Goal: Task Accomplishment & Management: Complete application form

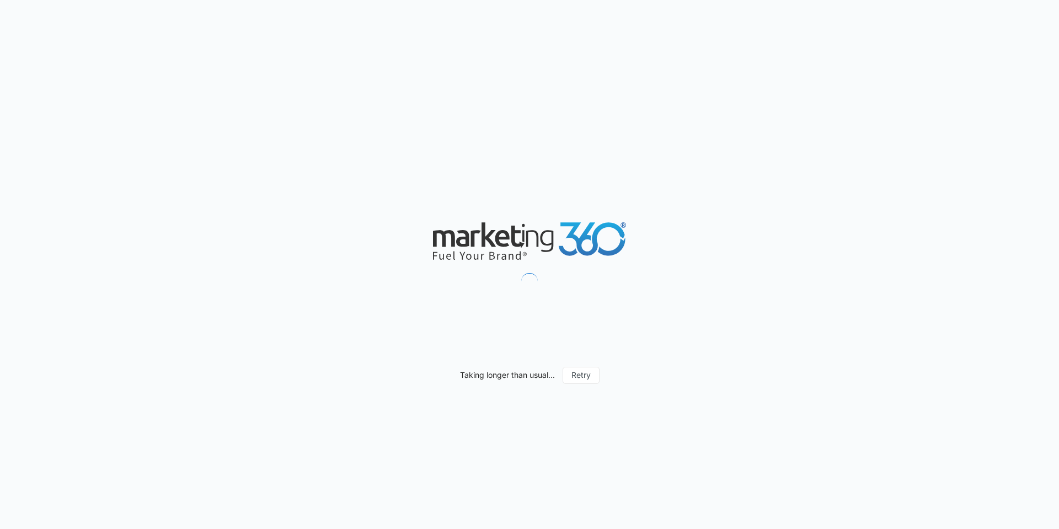
click at [120, 303] on div "Taking longer than usual... Retry" at bounding box center [529, 264] width 1059 height 529
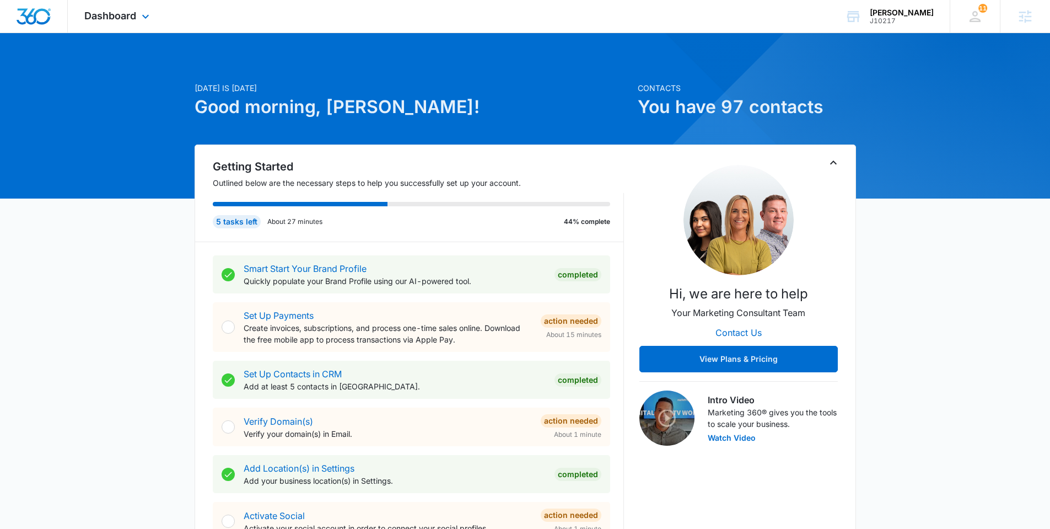
click at [109, 25] on div "Dashboard Apps Reputation Websites Forms CRM Email Social Shop Payments POS Con…" at bounding box center [118, 16] width 101 height 33
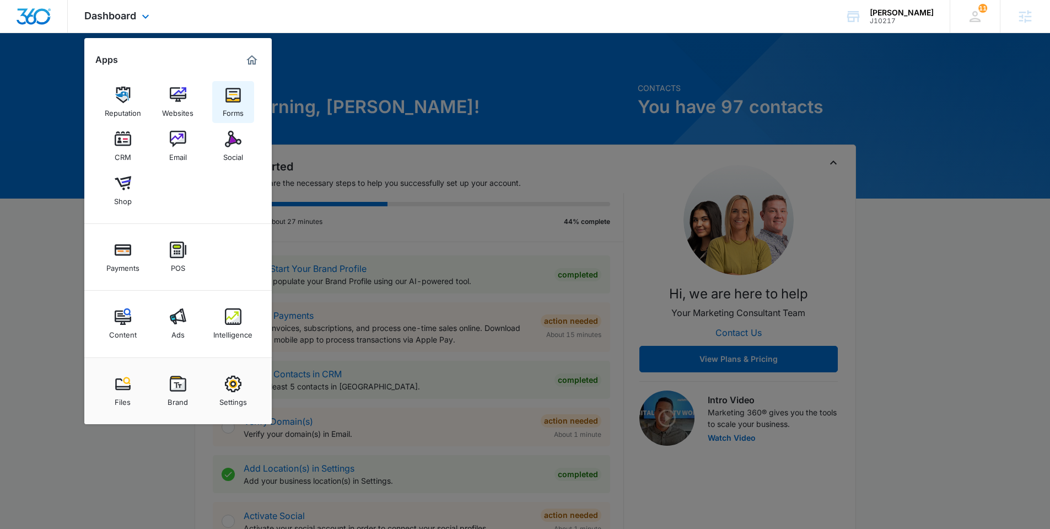
click at [238, 106] on div "Forms" at bounding box center [233, 110] width 21 height 14
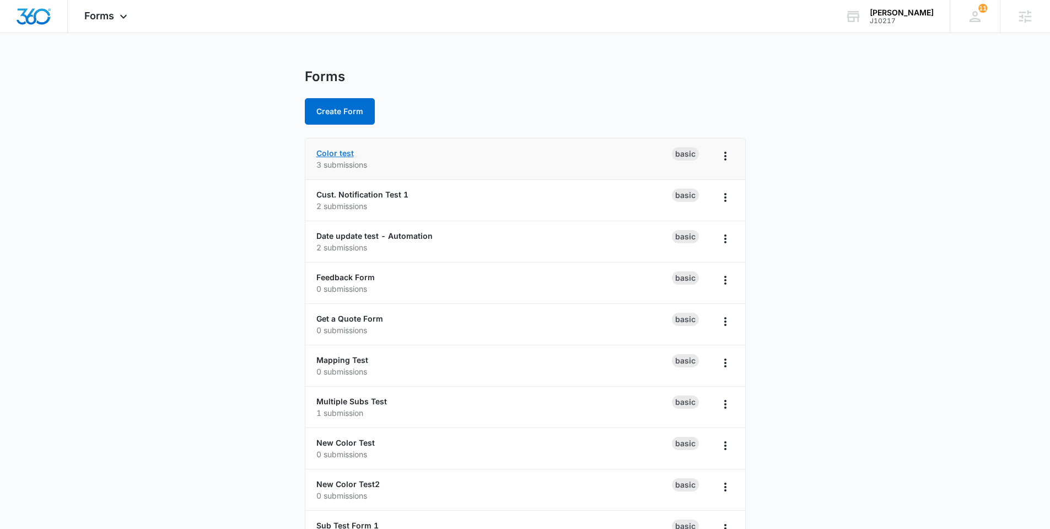
click at [326, 151] on link "Color test" at bounding box center [334, 152] width 37 height 9
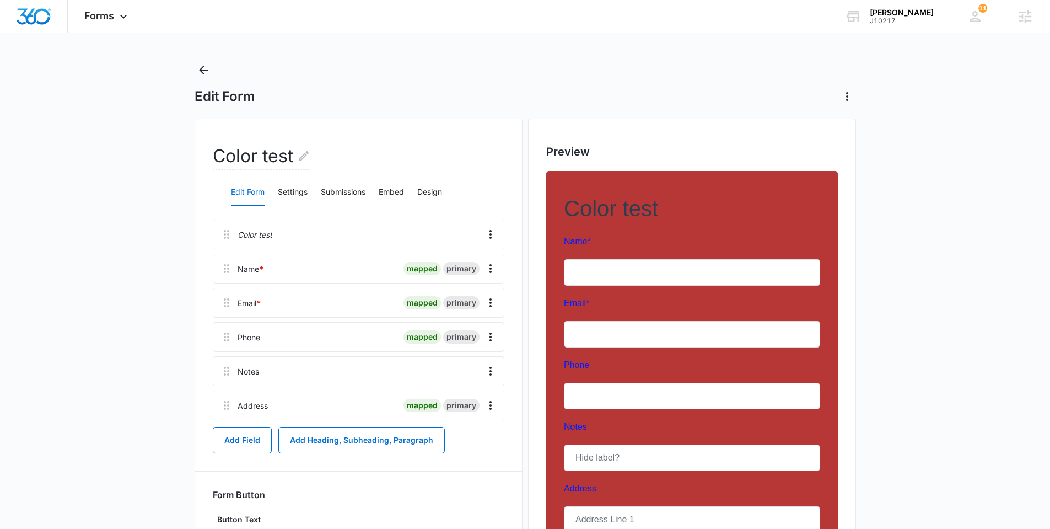
scroll to position [17, 0]
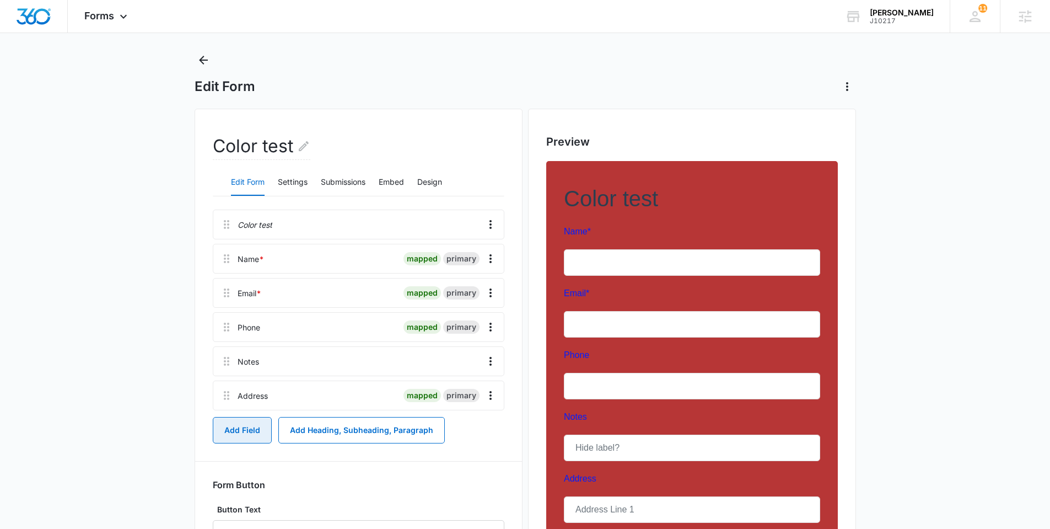
click at [242, 432] on button "Add Field" at bounding box center [242, 430] width 59 height 26
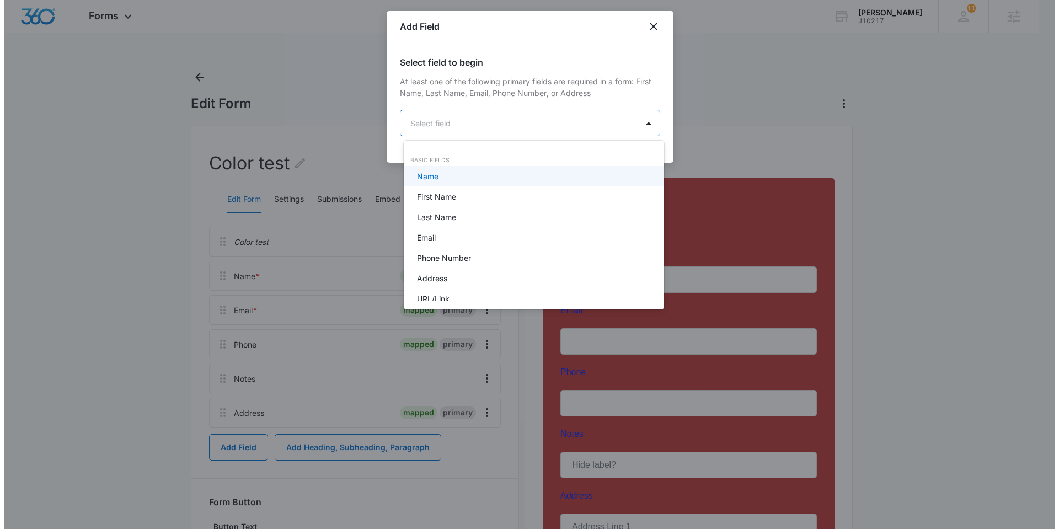
scroll to position [0, 0]
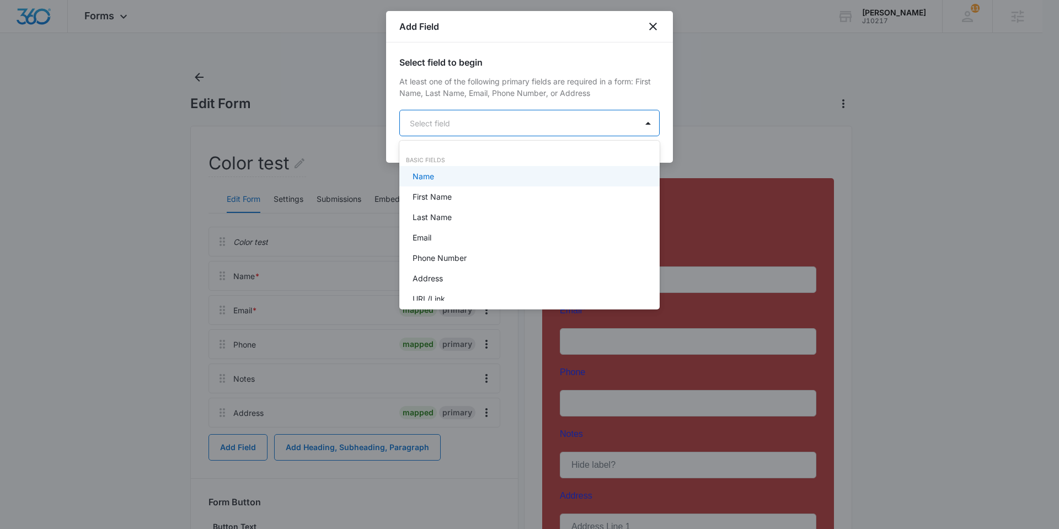
click at [465, 119] on body "Forms Apps Reputation Websites Forms CRM Email Social Shop Payments POS Content…" at bounding box center [529, 264] width 1059 height 529
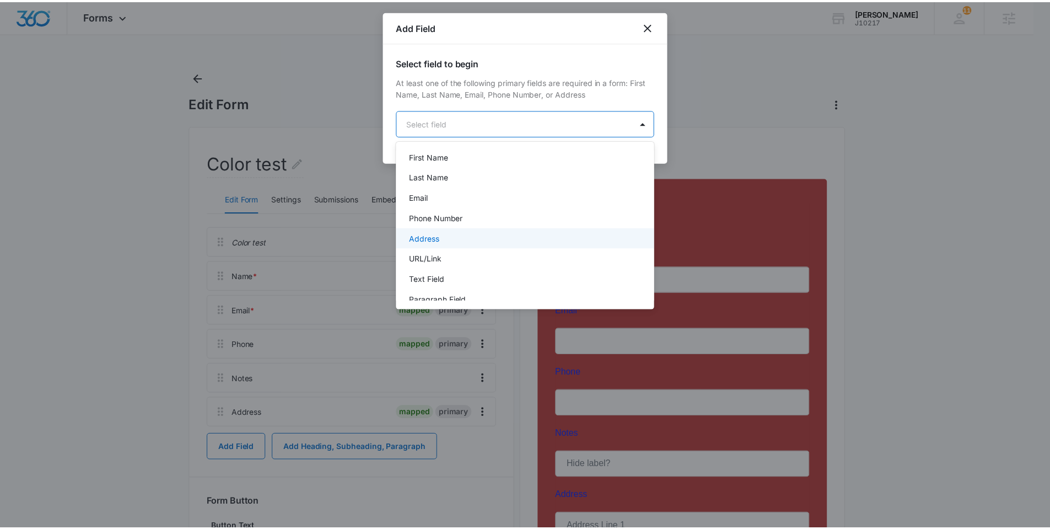
scroll to position [52, 0]
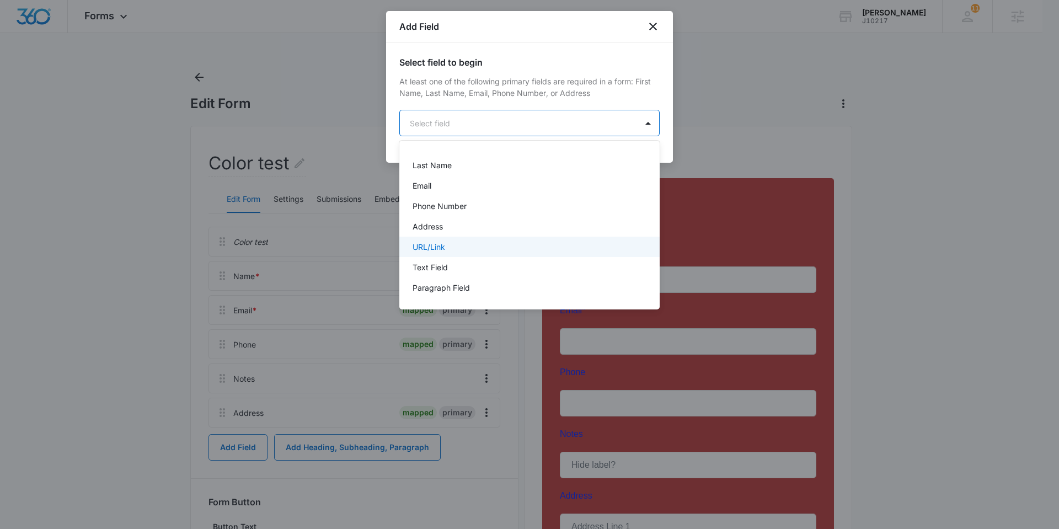
click at [453, 245] on div "URL/Link" at bounding box center [528, 247] width 232 height 12
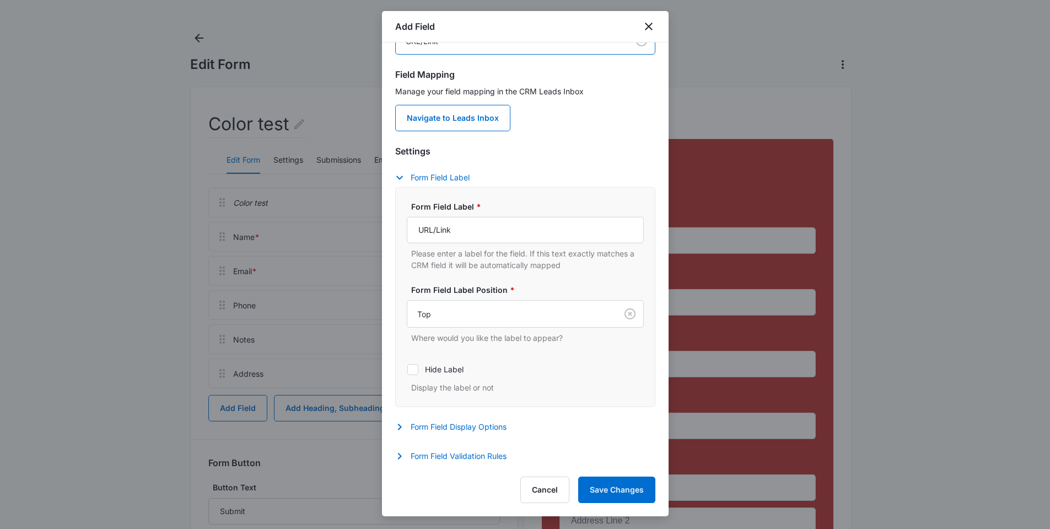
scroll to position [191, 0]
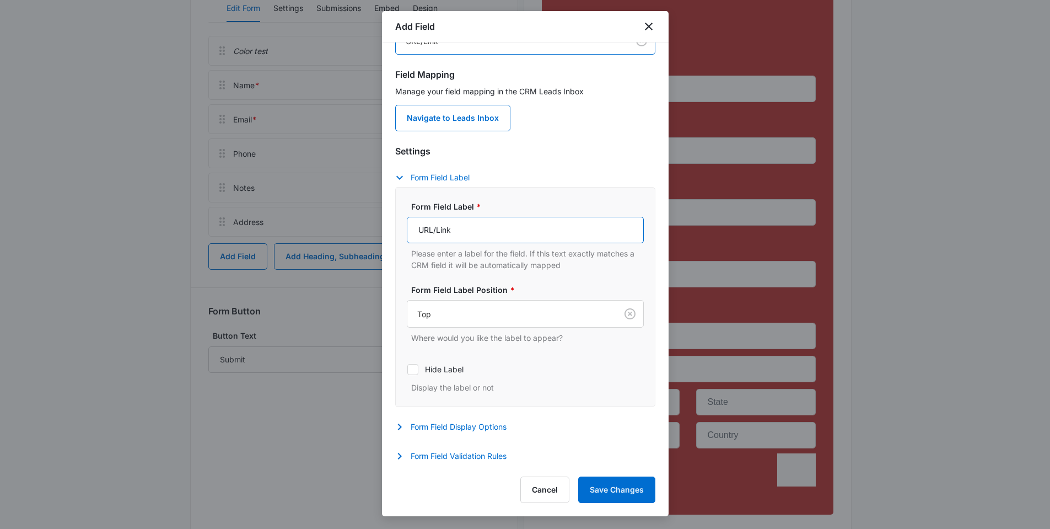
click at [476, 234] on input "URL/Link" at bounding box center [525, 230] width 237 height 26
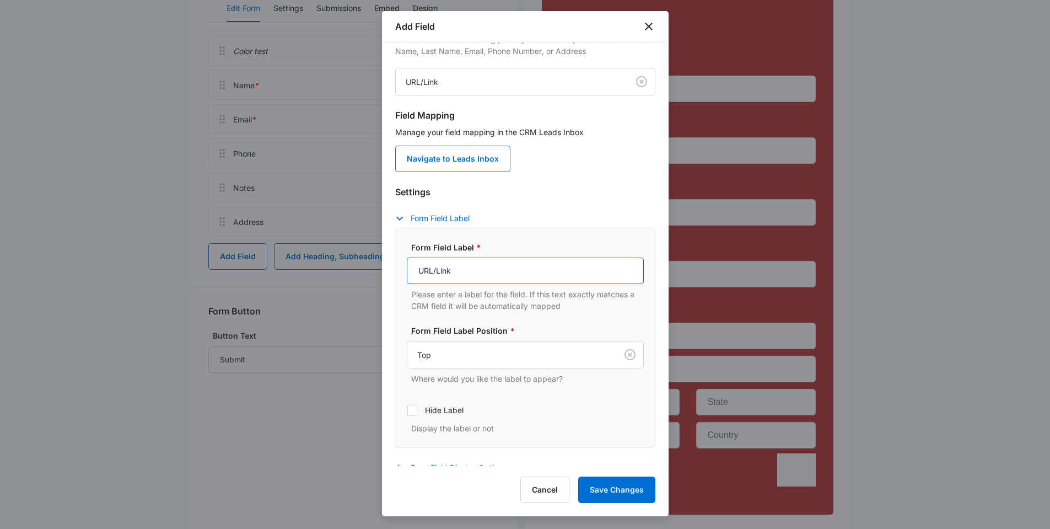
scroll to position [83, 0]
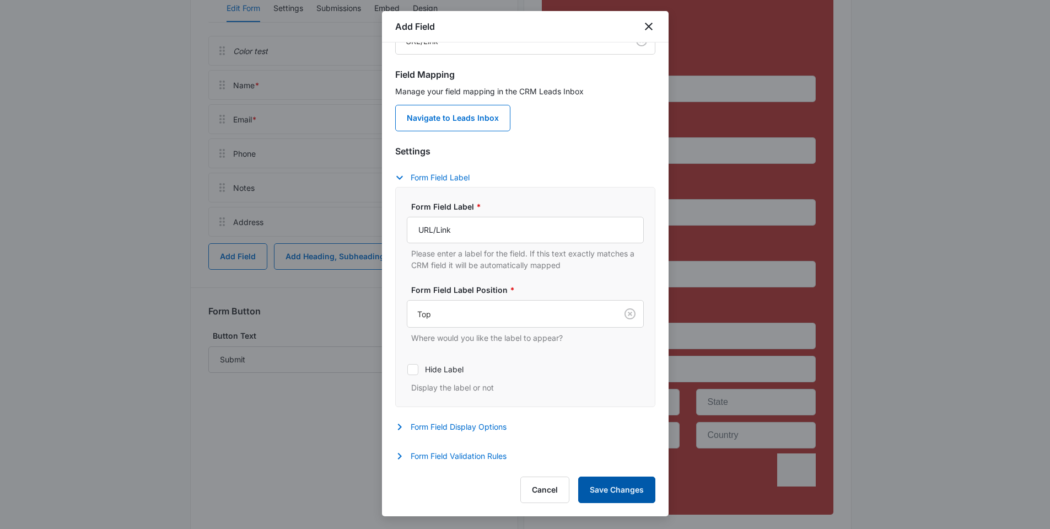
click at [603, 484] on button "Save Changes" at bounding box center [616, 489] width 77 height 26
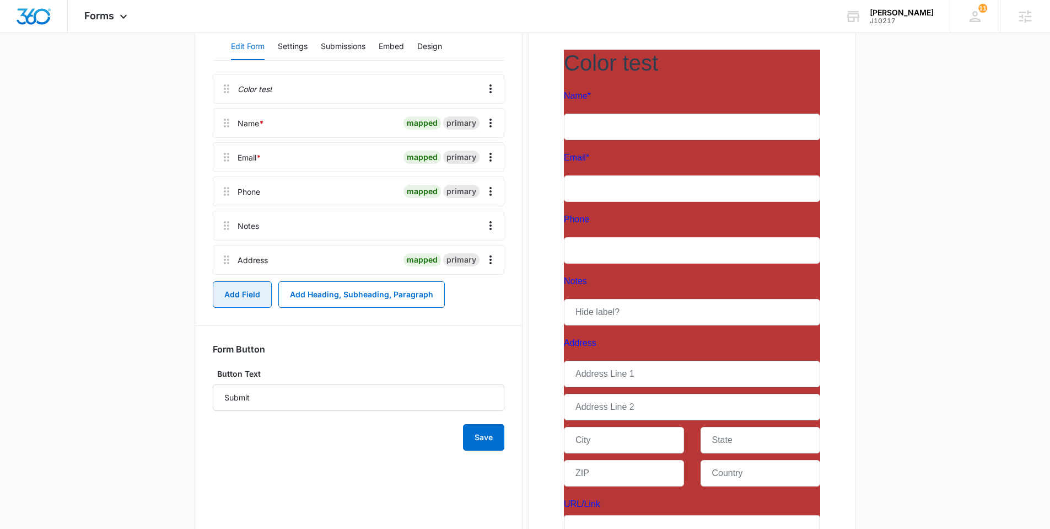
scroll to position [266, 0]
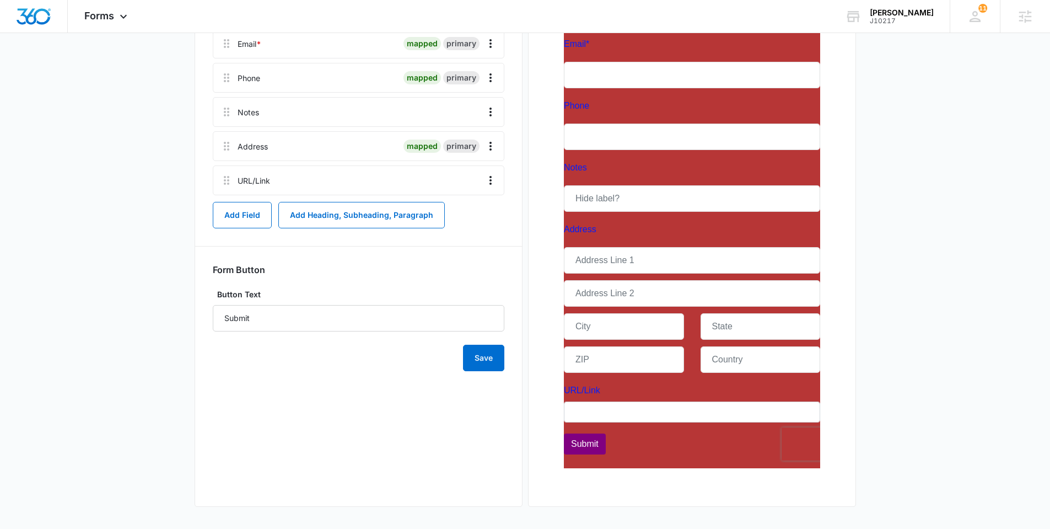
click at [610, 414] on div at bounding box center [692, 200] width 292 height 577
click at [356, 454] on div "Color test Edit Form Settings Submissions Embed Design Color test Name * mapped…" at bounding box center [359, 182] width 328 height 647
click at [490, 187] on button "Overflow Menu" at bounding box center [491, 180] width 18 height 18
drag, startPoint x: 383, startPoint y: 430, endPoint x: 340, endPoint y: 500, distance: 82.6
click at [380, 426] on div "Color test Edit Form Settings Submissions Embed Design Color test Name * mapped…" at bounding box center [359, 182] width 328 height 647
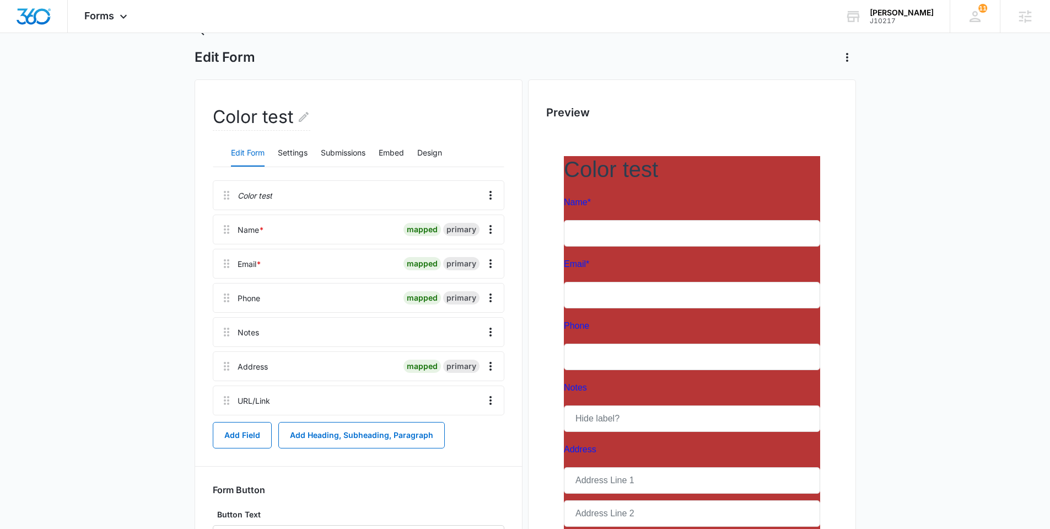
scroll to position [0, 0]
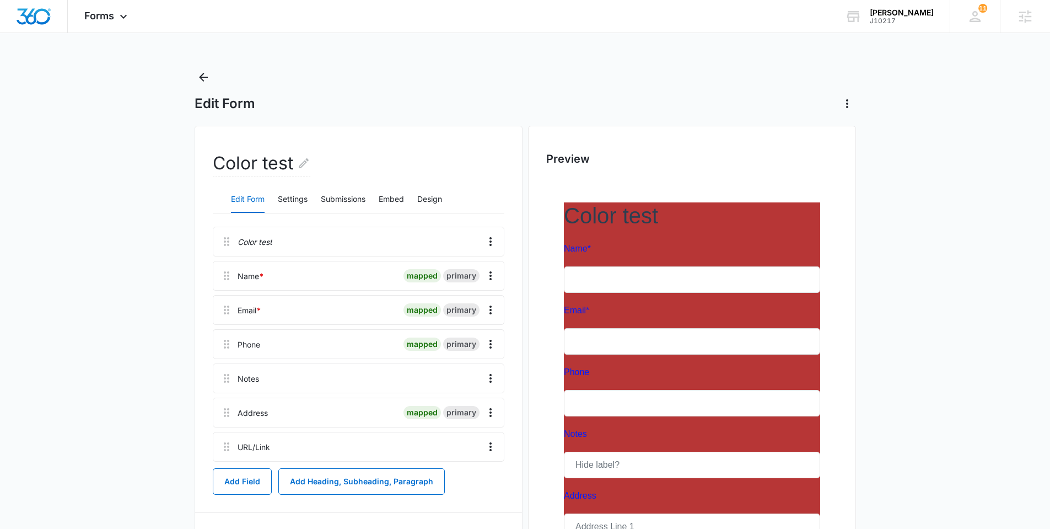
click at [500, 121] on div "Edit Form Color test Edit Form Settings Submissions Embed Design Color test Nam…" at bounding box center [526, 431] width 662 height 727
click at [103, 24] on div "Forms Apps Reputation Websites Forms CRM Email Social Shop Payments POS Content…" at bounding box center [107, 16] width 79 height 33
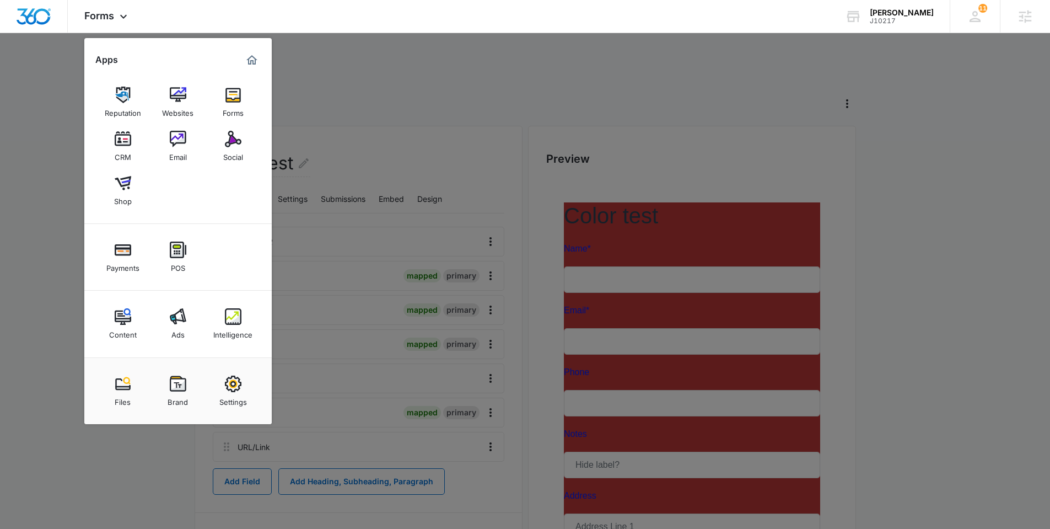
click at [528, 281] on div at bounding box center [525, 264] width 1050 height 529
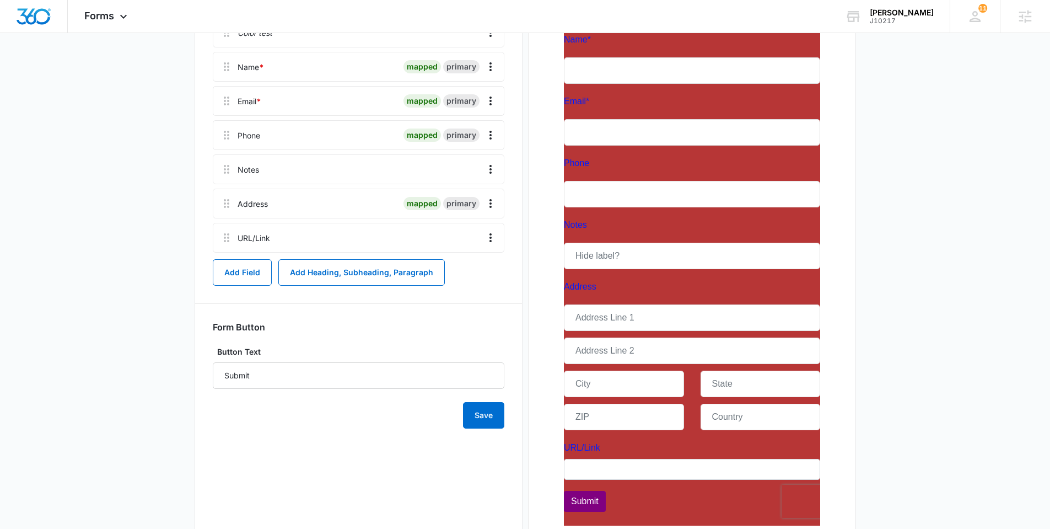
scroll to position [266, 0]
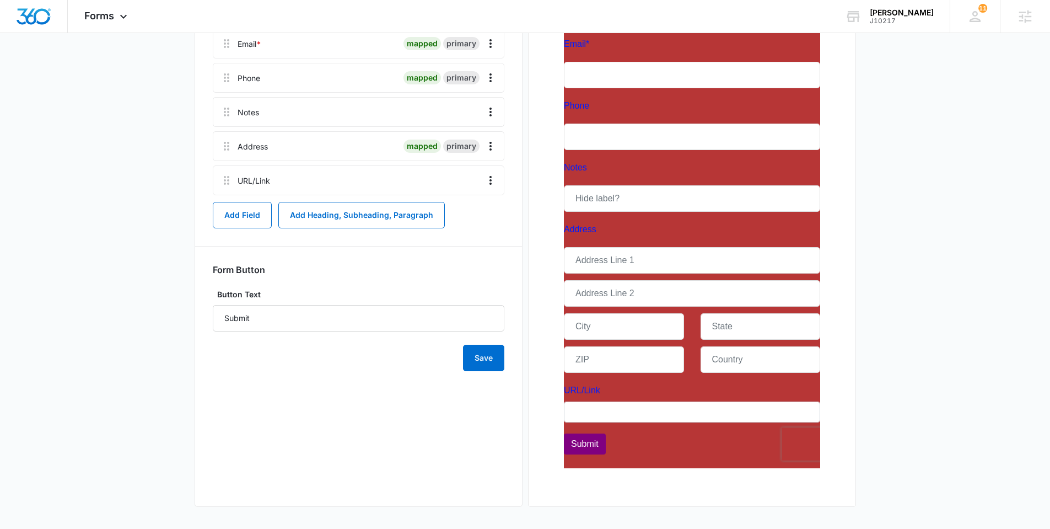
click at [625, 411] on div at bounding box center [692, 200] width 292 height 577
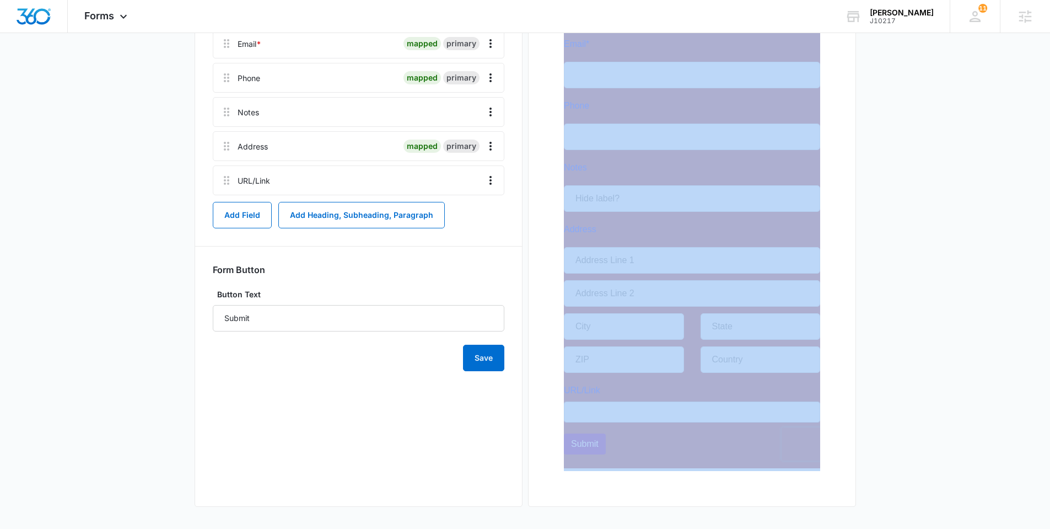
click at [625, 411] on div at bounding box center [692, 200] width 292 height 577
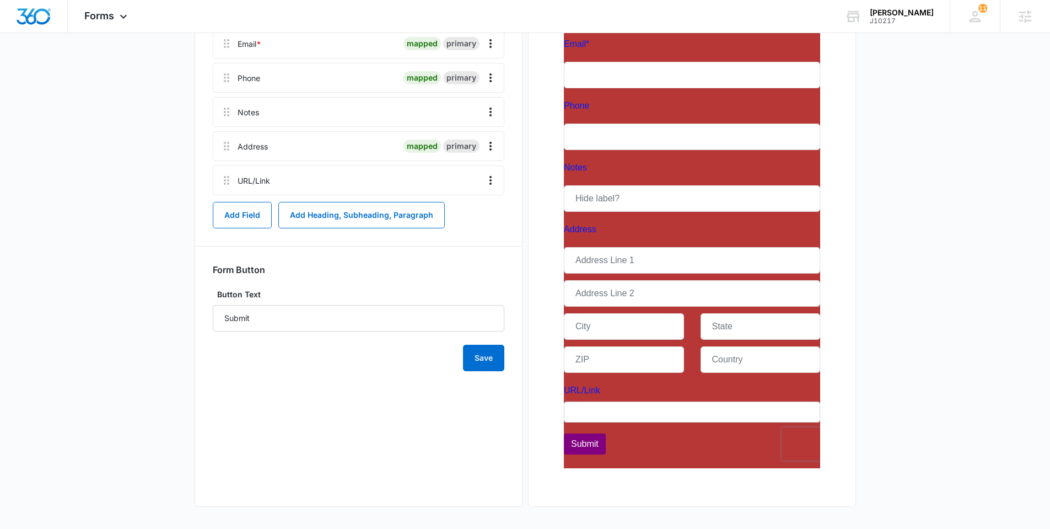
click at [408, 479] on div "Color test Edit Form Settings Submissions Embed Design Color test Name * mapped…" at bounding box center [359, 182] width 328 height 647
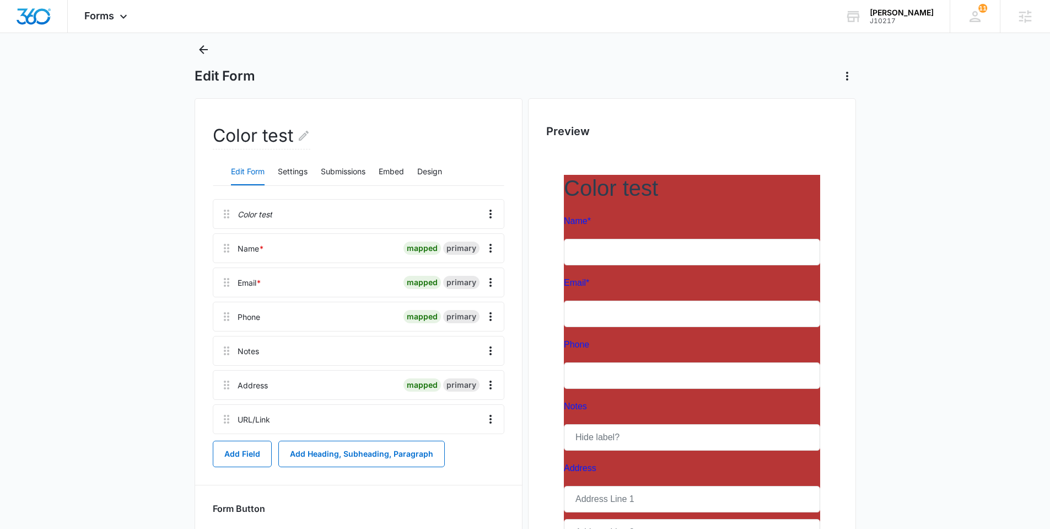
scroll to position [0, 0]
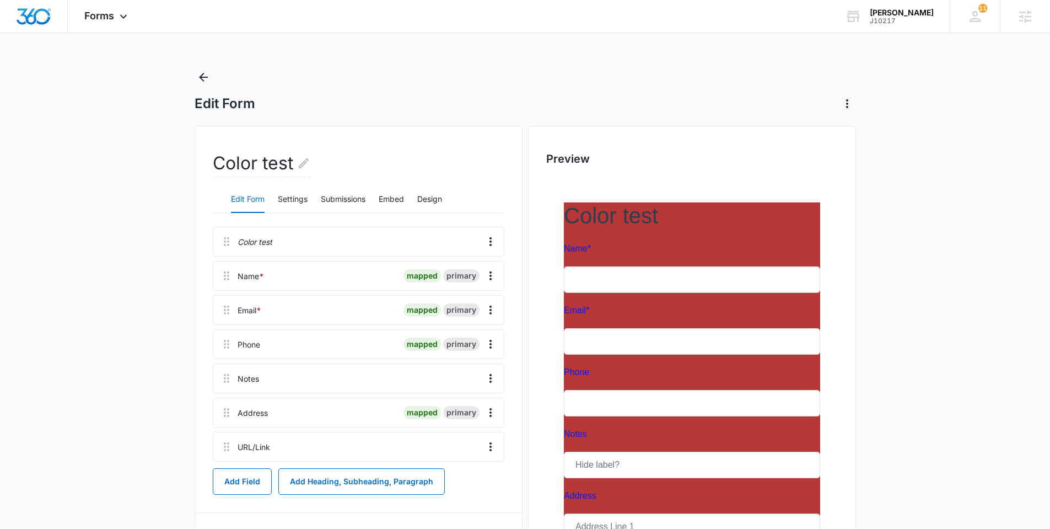
click at [446, 202] on div "Edit Form Settings Submissions Embed Design" at bounding box center [359, 200] width 292 height 28
click at [442, 200] on button "Design" at bounding box center [429, 199] width 25 height 26
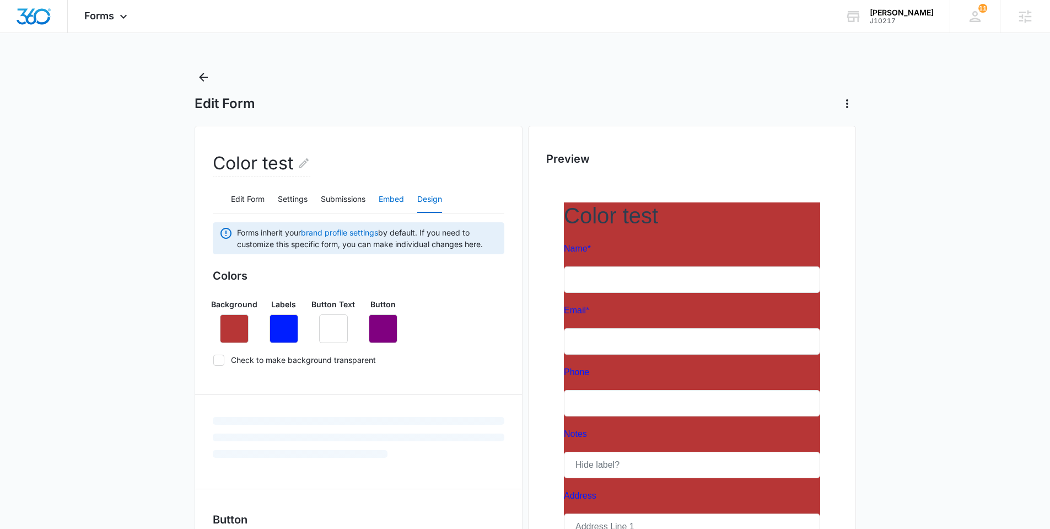
click at [404, 198] on button "Embed" at bounding box center [391, 199] width 25 height 26
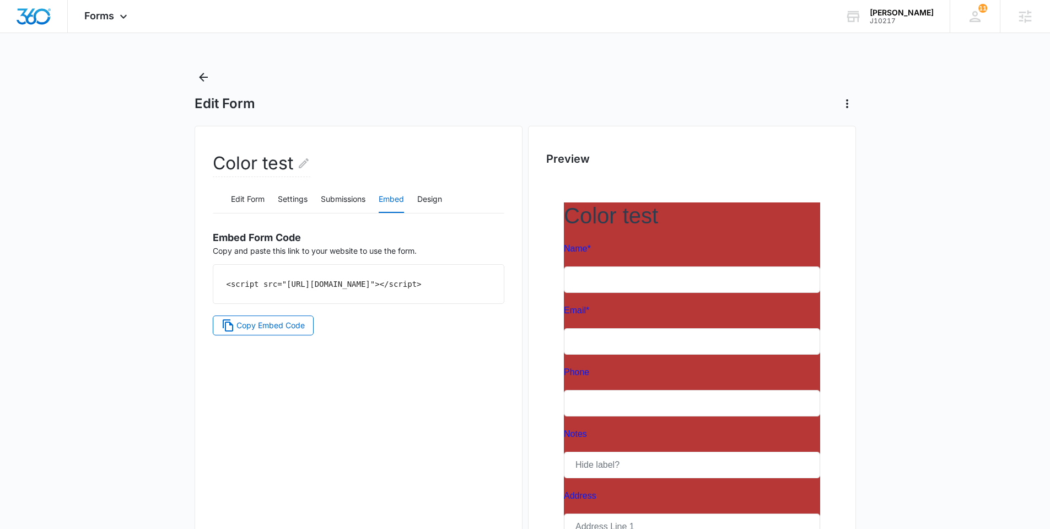
click at [297, 485] on div "Color test Edit Form Settings Submissions Embed Design Embed Form Code Copy and…" at bounding box center [359, 449] width 328 height 647
click at [414, 411] on div "Color test Edit Form Settings Submissions Embed Design Embed Form Code Copy and…" at bounding box center [359, 449] width 328 height 647
drag, startPoint x: 214, startPoint y: 202, endPoint x: 224, endPoint y: 200, distance: 10.8
click at [214, 202] on div "Edit Form Settings Submissions Embed Design" at bounding box center [359, 200] width 292 height 28
click at [235, 198] on button "Edit Form" at bounding box center [248, 199] width 34 height 26
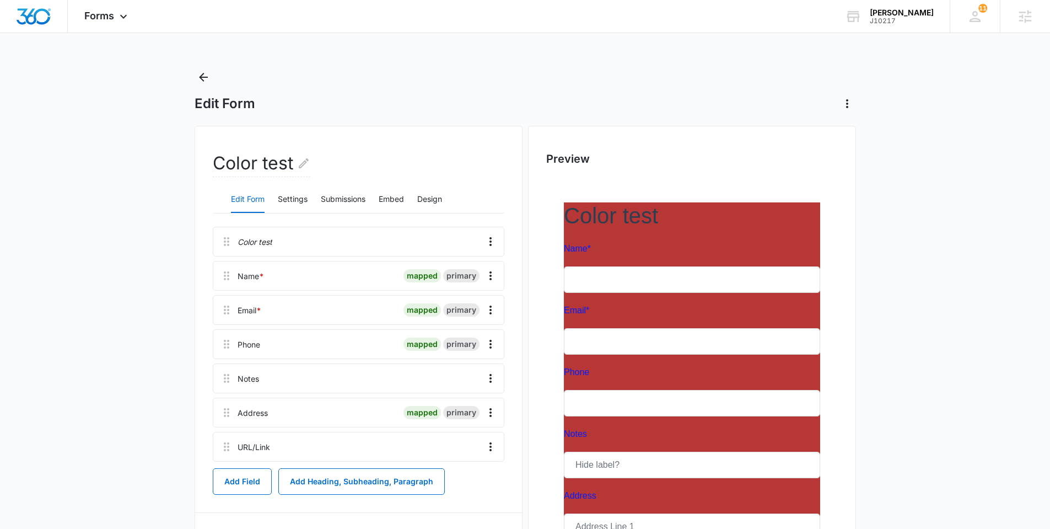
click at [129, 414] on main "Edit Form Color test Edit Form Settings Submissions Embed Design Color test Nam…" at bounding box center [525, 431] width 1050 height 727
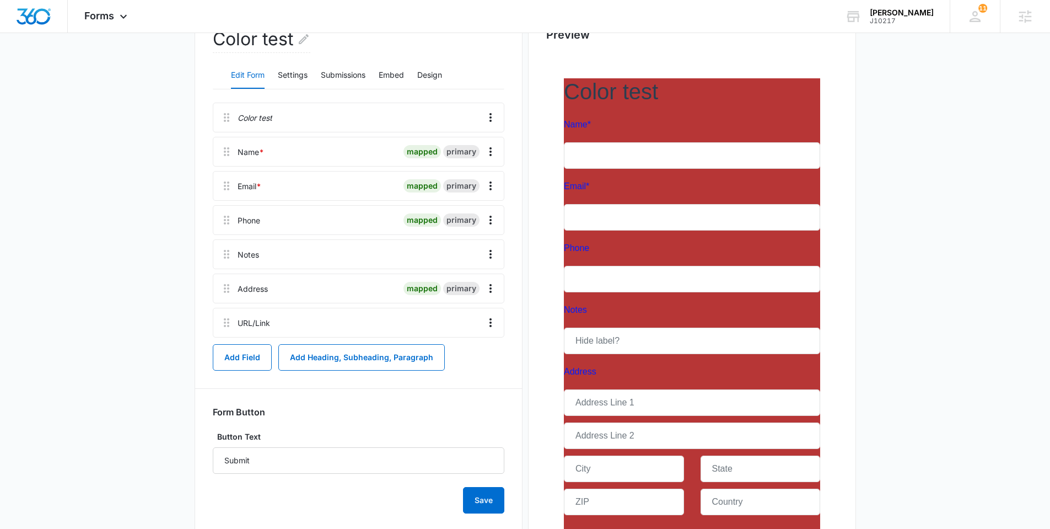
scroll to position [230, 0]
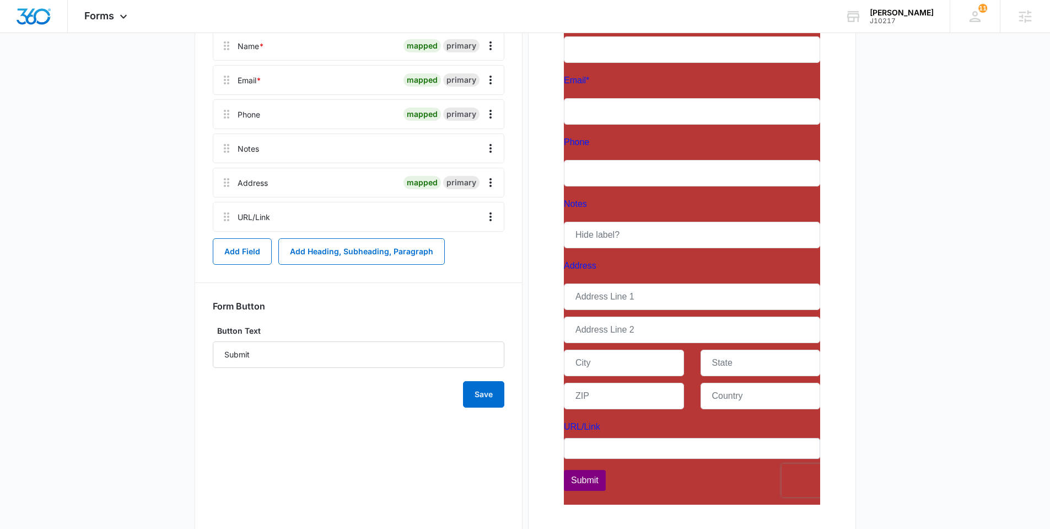
click at [419, 228] on div at bounding box center [376, 216] width 203 height 29
click at [490, 213] on icon "Overflow Menu" at bounding box center [491, 216] width 2 height 9
click at [460, 248] on div "Edit" at bounding box center [460, 248] width 23 height 8
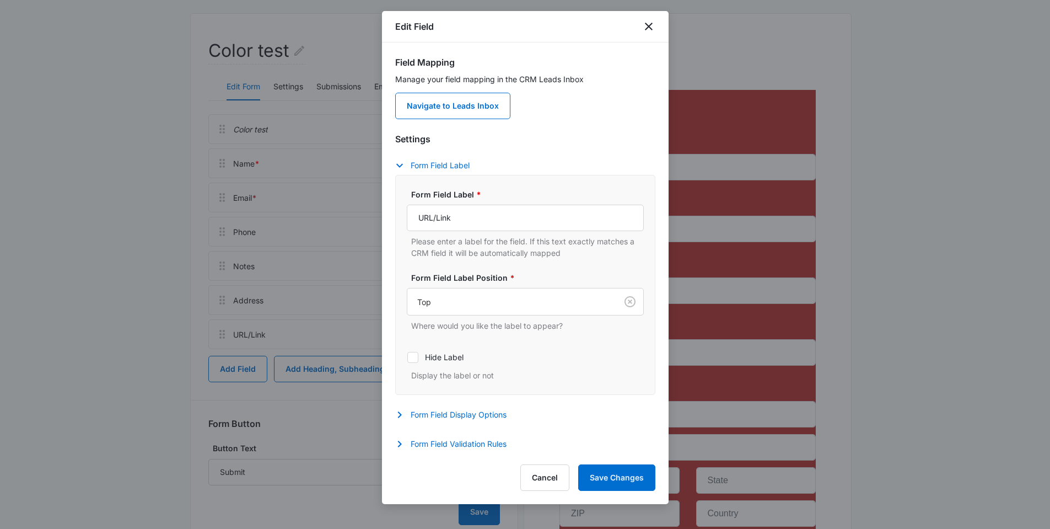
scroll to position [0, 0]
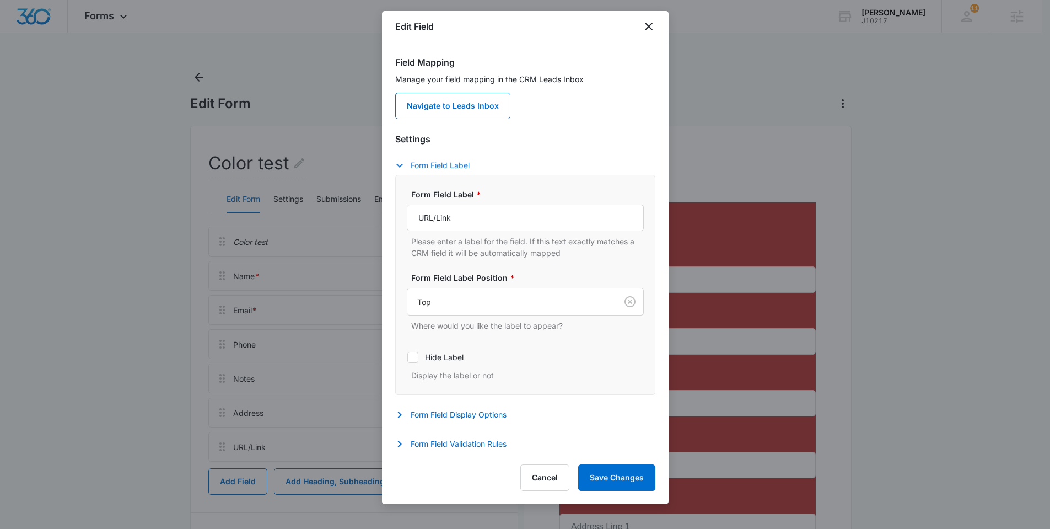
click at [395, 168] on icon "button" at bounding box center [399, 165] width 13 height 13
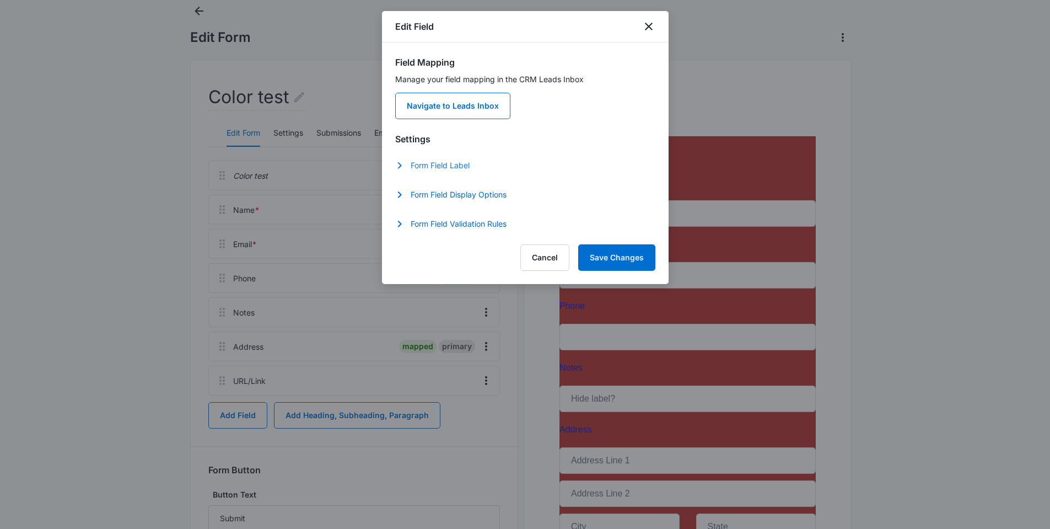
scroll to position [63, 0]
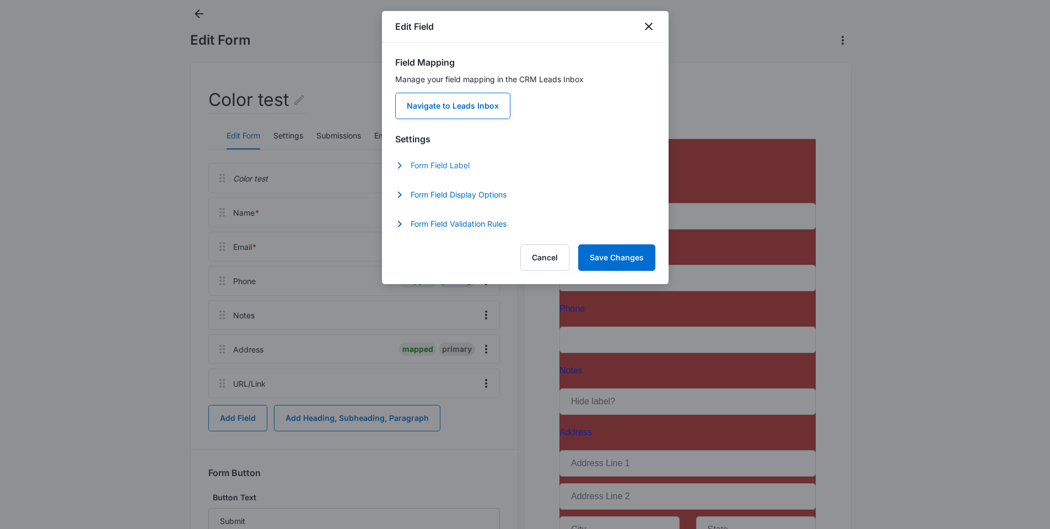
click at [409, 165] on button "Form Field Label" at bounding box center [437, 165] width 85 height 13
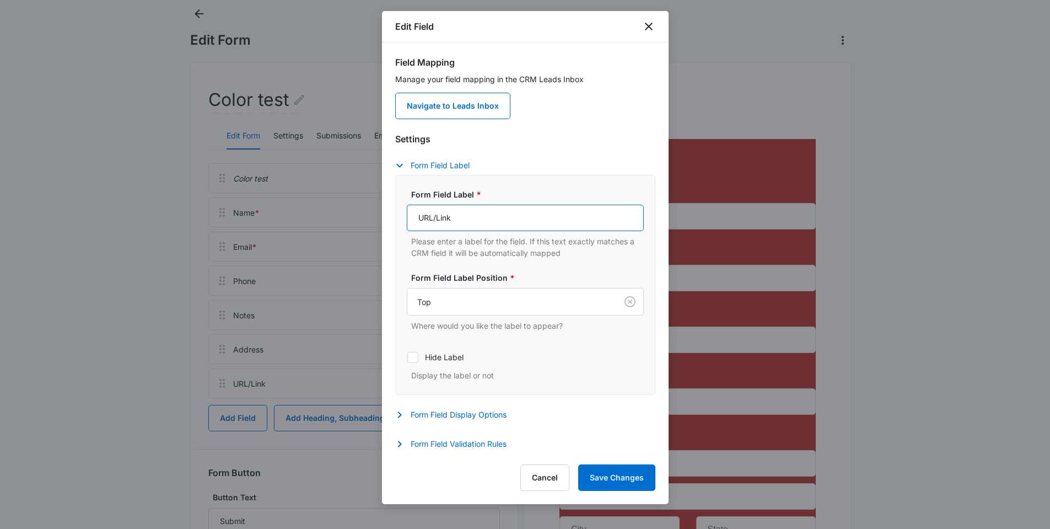
click at [487, 225] on input "URL/Link" at bounding box center [525, 218] width 237 height 26
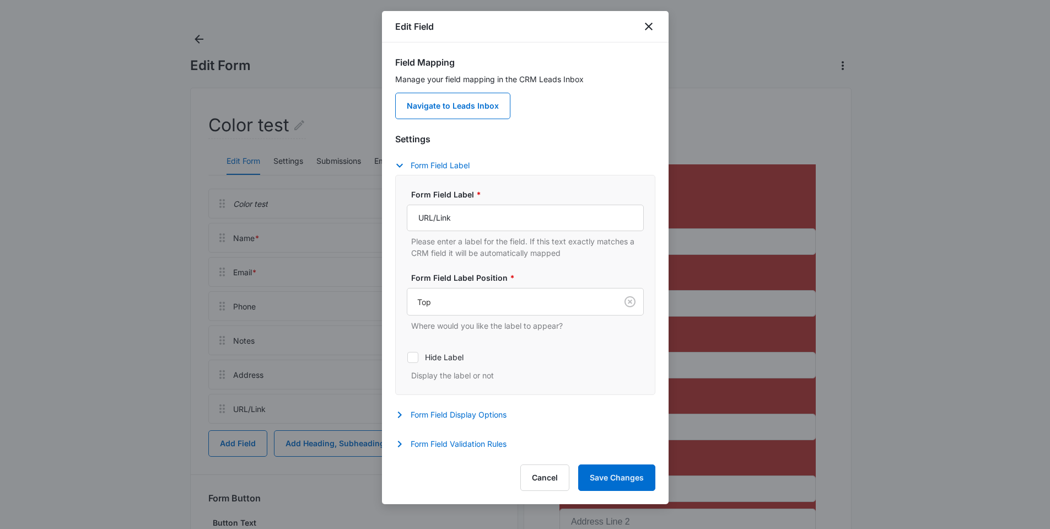
scroll to position [0, 0]
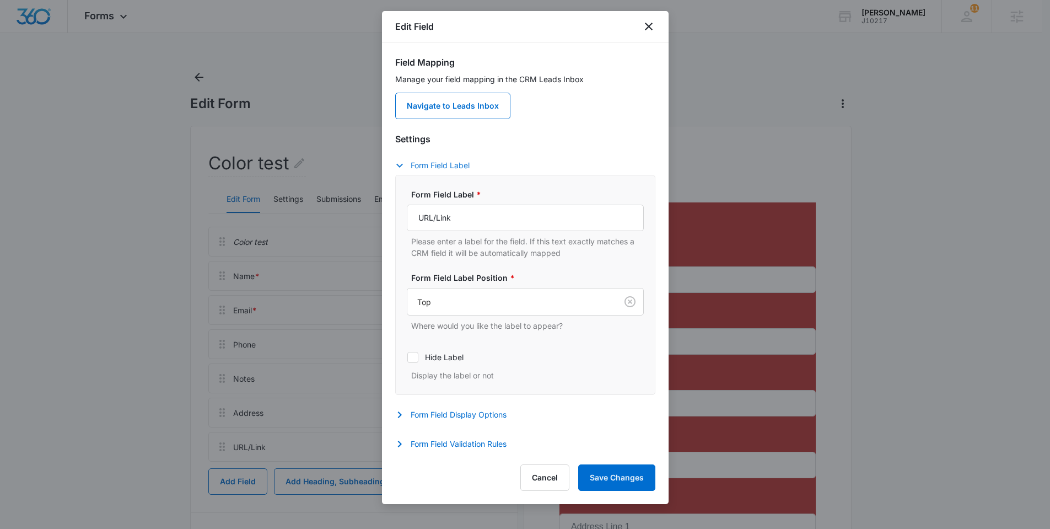
click at [460, 166] on button "Form Field Label" at bounding box center [437, 165] width 85 height 13
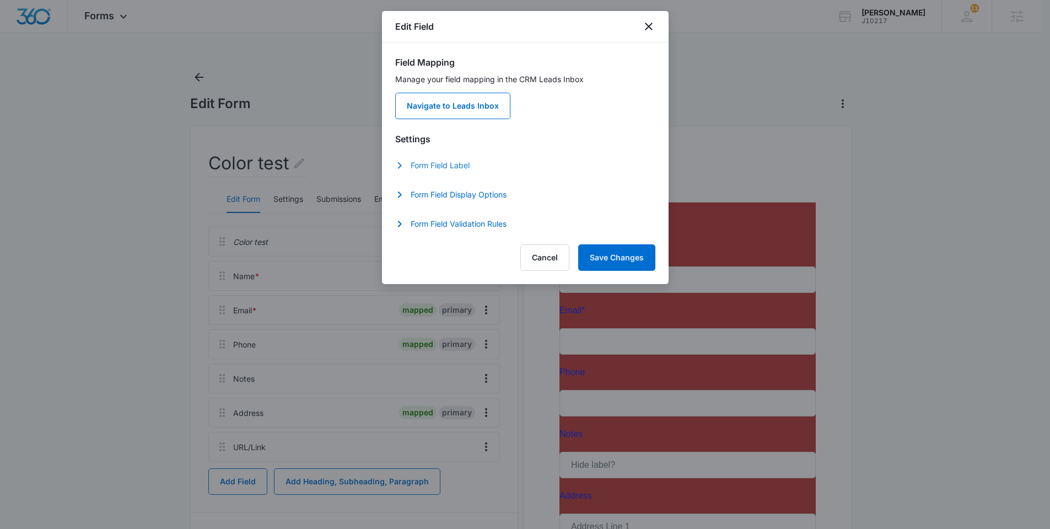
scroll to position [95, 0]
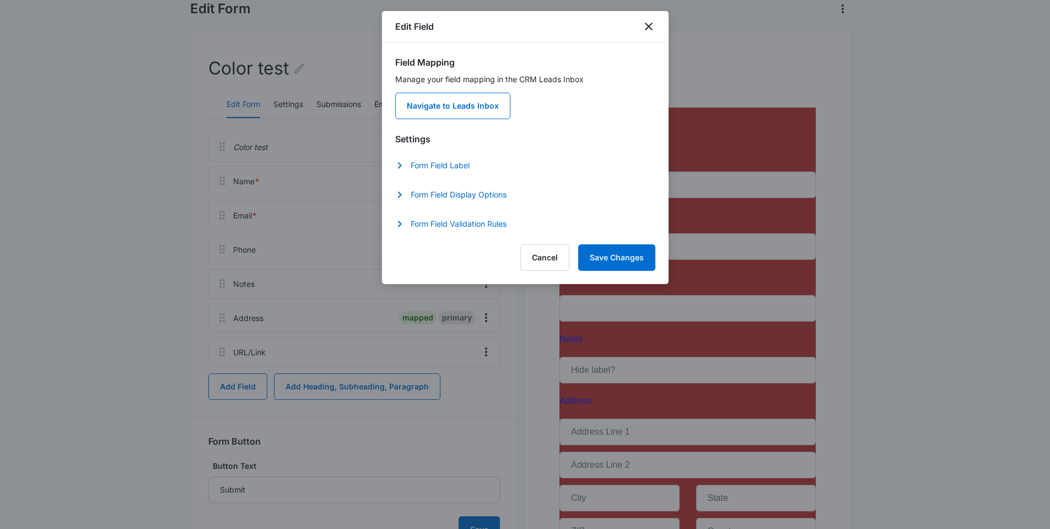
click at [517, 281] on div "Edit Field Field Mapping Manage your field mapping in the CRM Leads Inbox Navig…" at bounding box center [525, 147] width 287 height 273
click at [539, 256] on button "Cancel" at bounding box center [545, 257] width 49 height 26
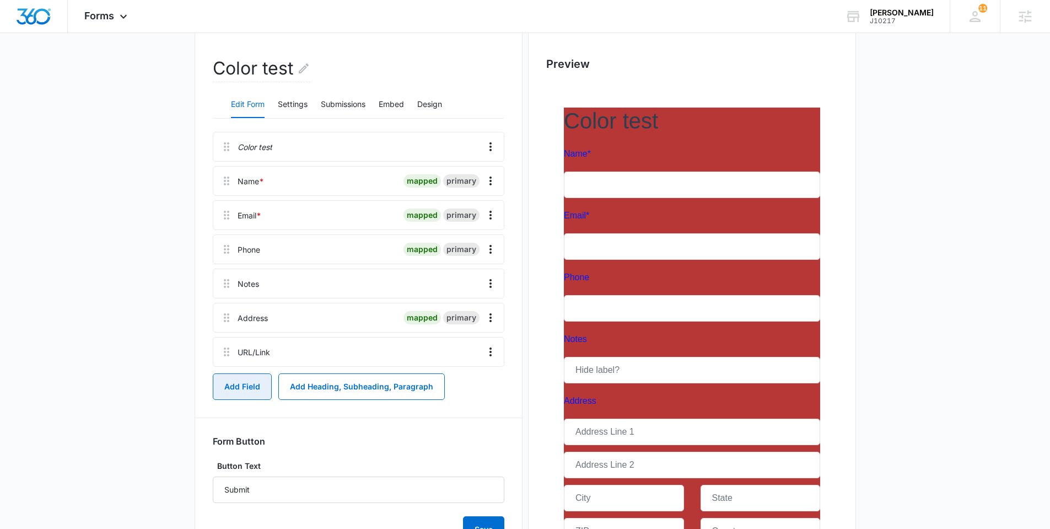
click at [218, 395] on button "Add Field" at bounding box center [242, 386] width 59 height 26
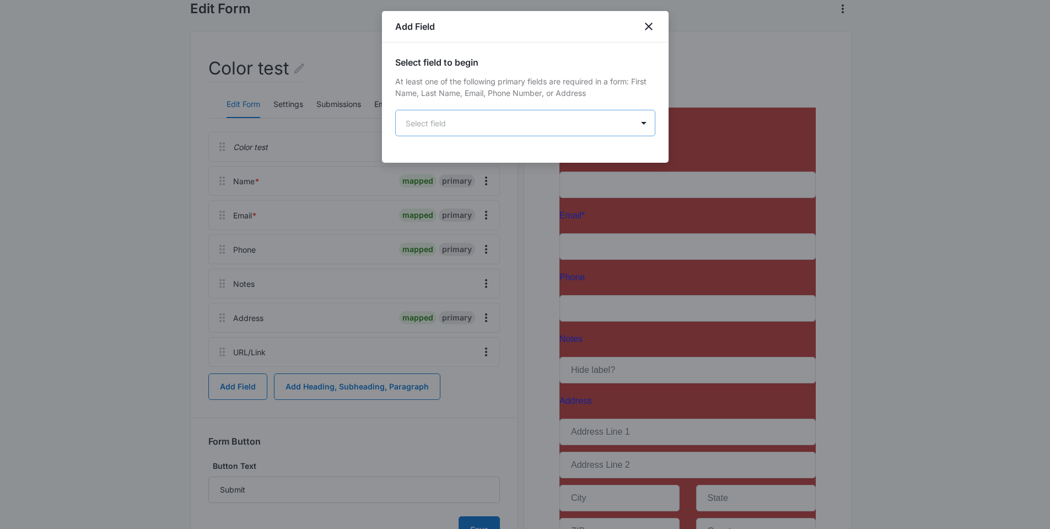
click at [487, 125] on body "Forms Apps Reputation Websites Forms CRM Email Social Shop Payments POS Content…" at bounding box center [525, 302] width 1050 height 795
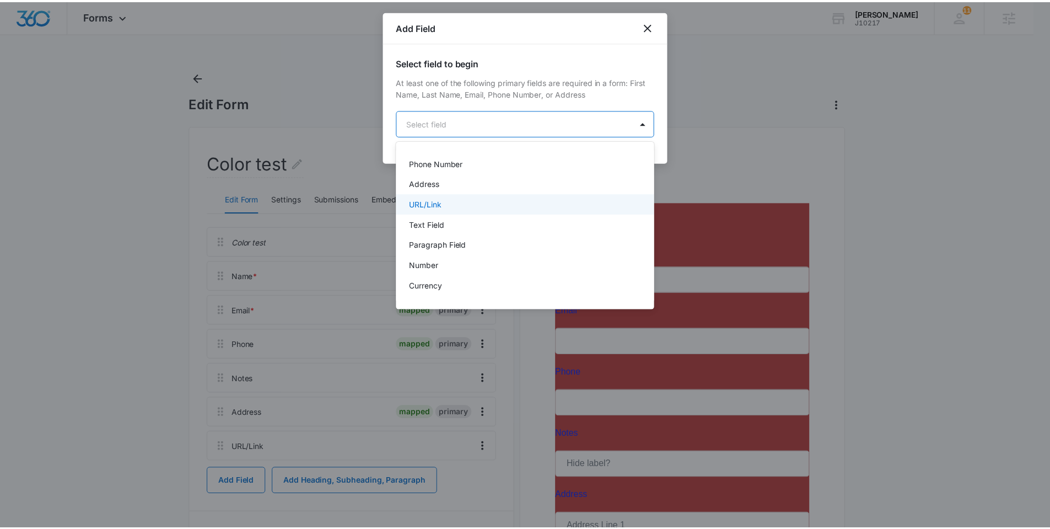
scroll to position [97, 0]
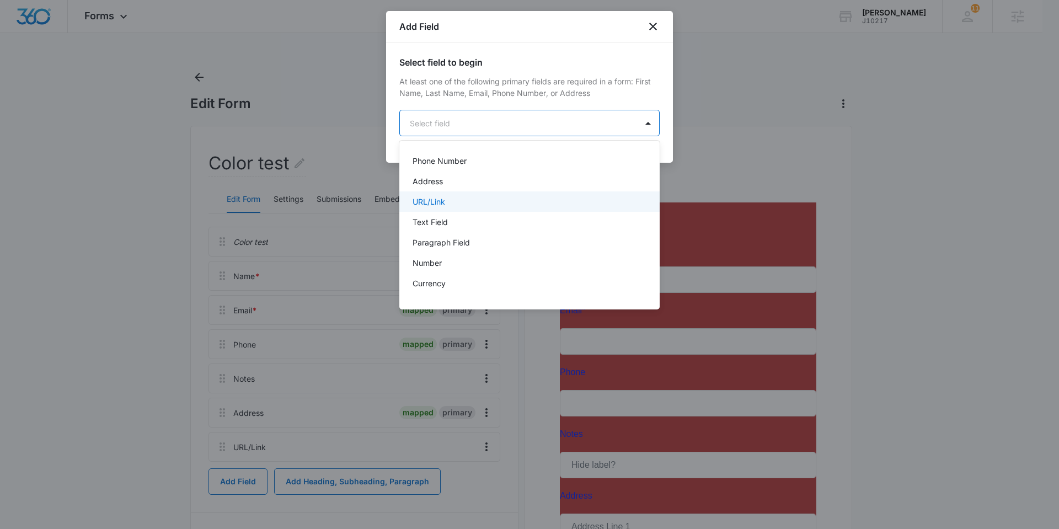
click at [468, 203] on div "URL/Link" at bounding box center [528, 202] width 232 height 12
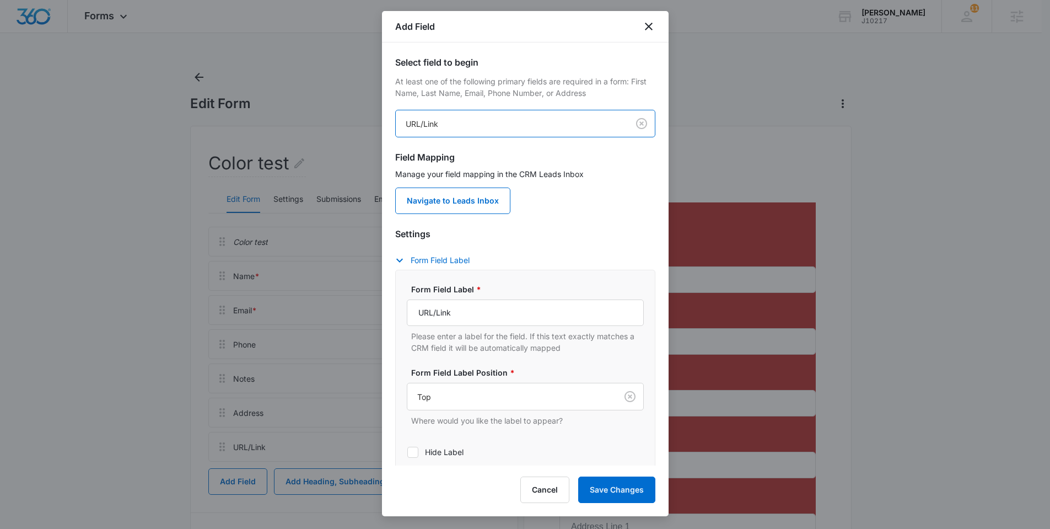
click at [587, 210] on div "Manage your field mapping in the CRM Leads Inbox Navigate to Leads Inbox" at bounding box center [525, 191] width 260 height 46
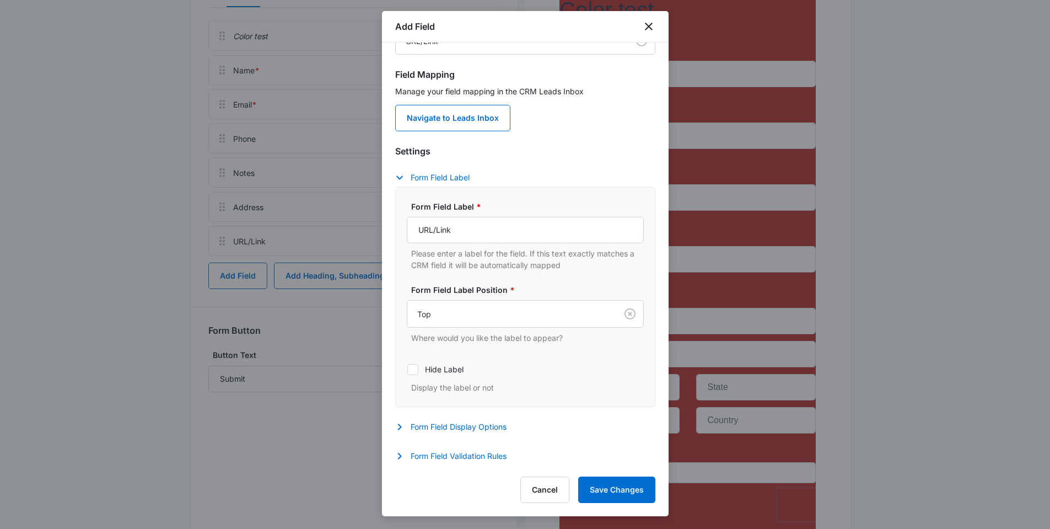
scroll to position [0, 0]
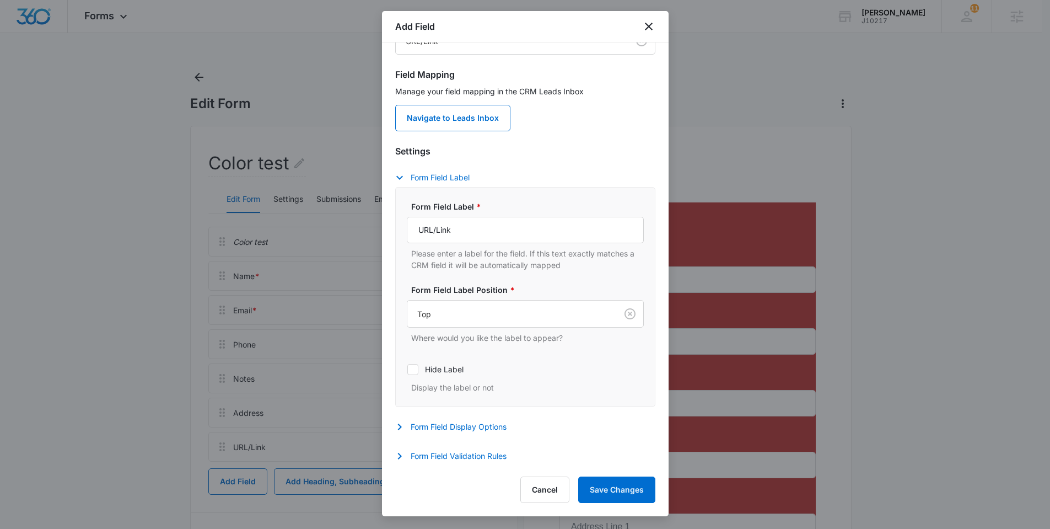
click at [242, 100] on div at bounding box center [525, 264] width 1050 height 529
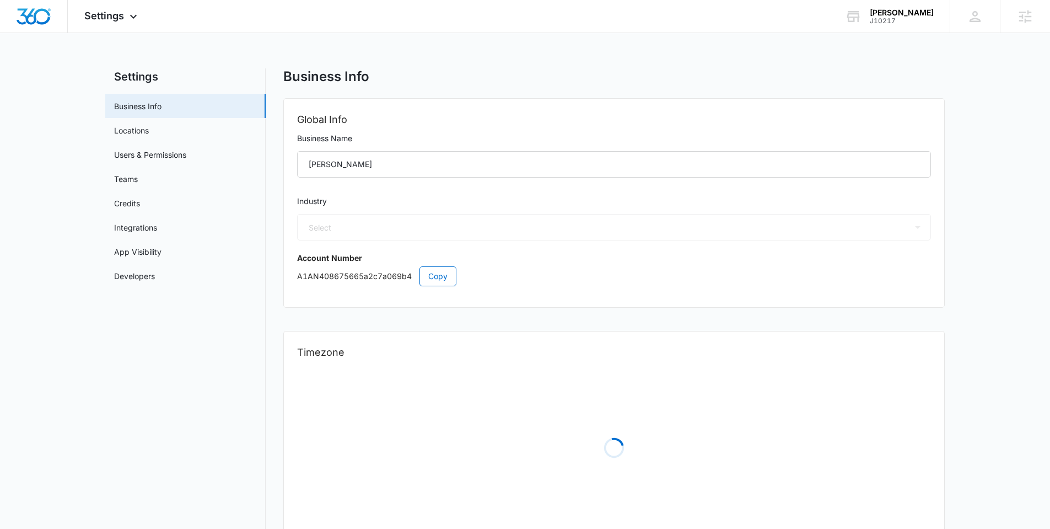
select select "54"
select select "US"
select select "America/[GEOGRAPHIC_DATA]"
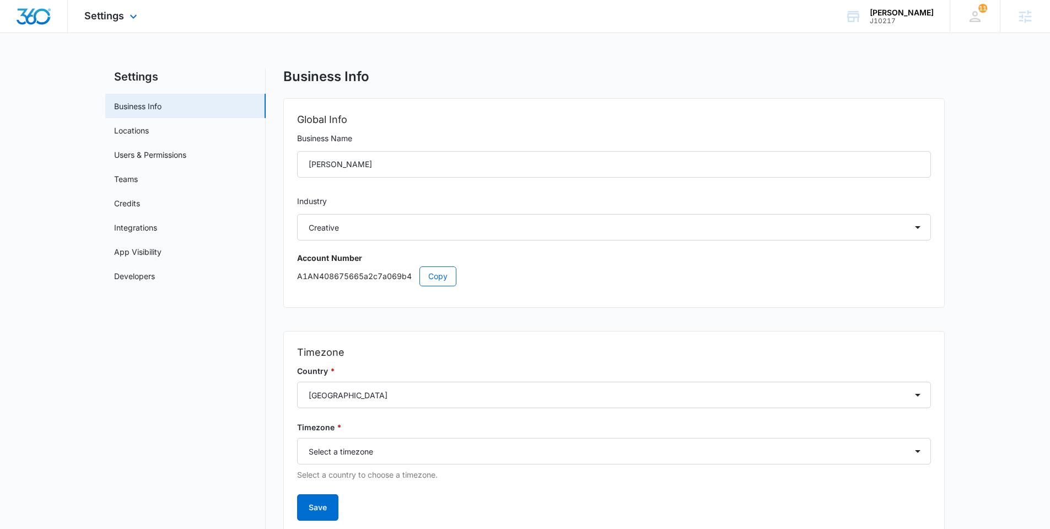
click at [131, 14] on icon at bounding box center [133, 16] width 13 height 13
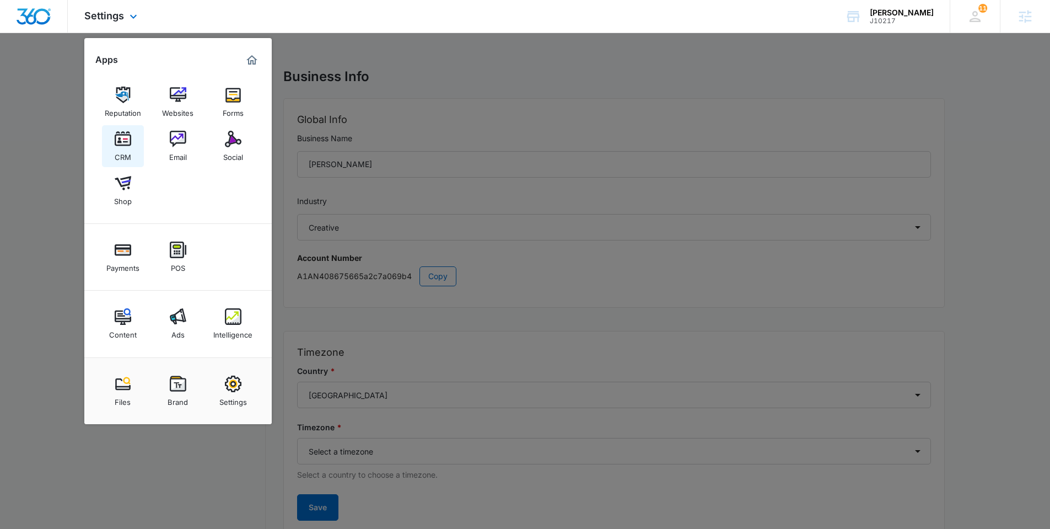
click at [124, 149] on div "CRM" at bounding box center [123, 154] width 17 height 14
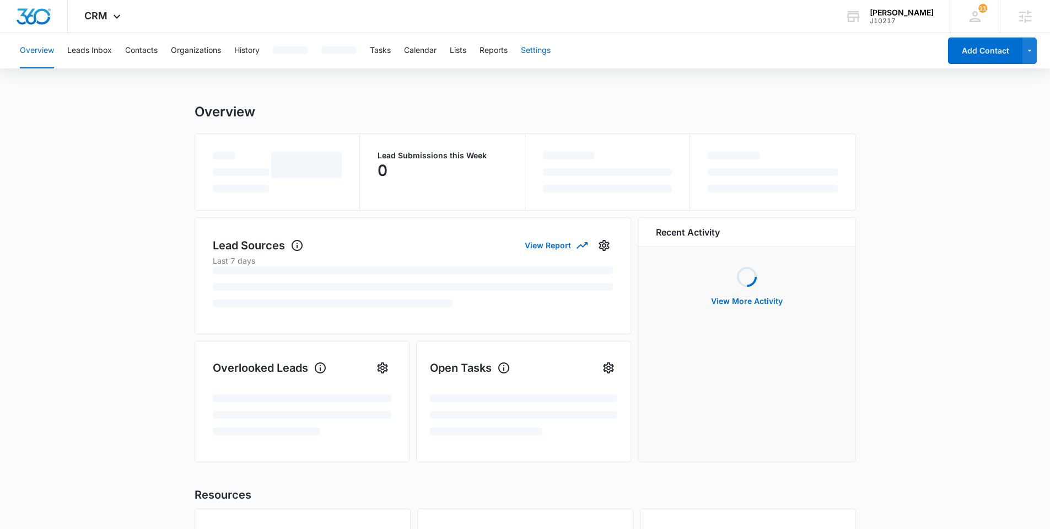
click at [541, 52] on button "Settings" at bounding box center [536, 50] width 30 height 35
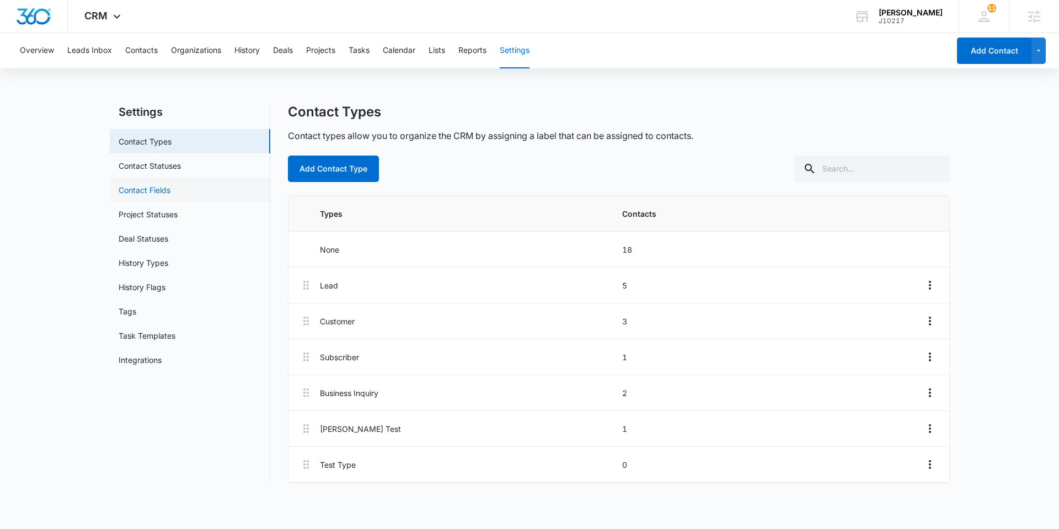
click at [147, 186] on link "Contact Fields" at bounding box center [145, 190] width 52 height 12
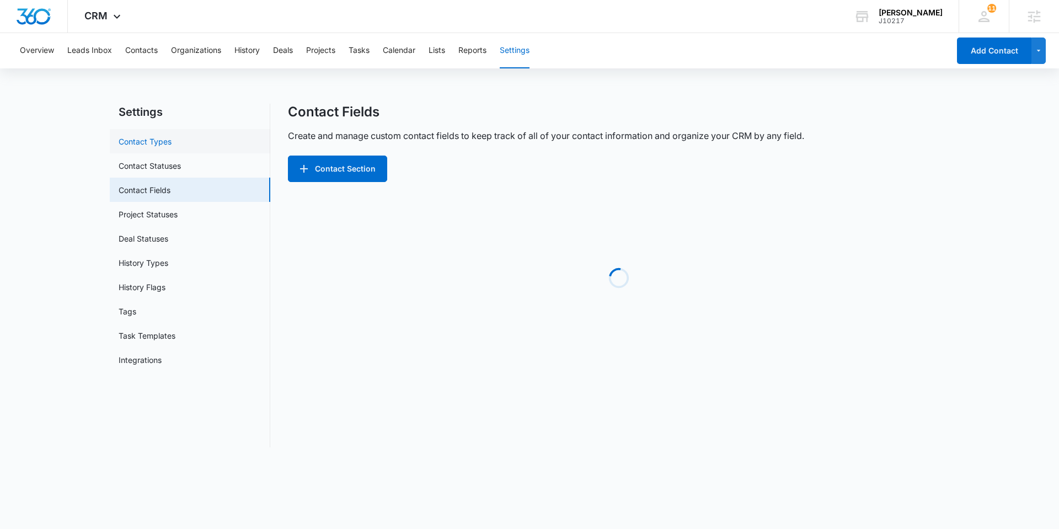
click at [139, 138] on link "Contact Types" at bounding box center [145, 142] width 53 height 12
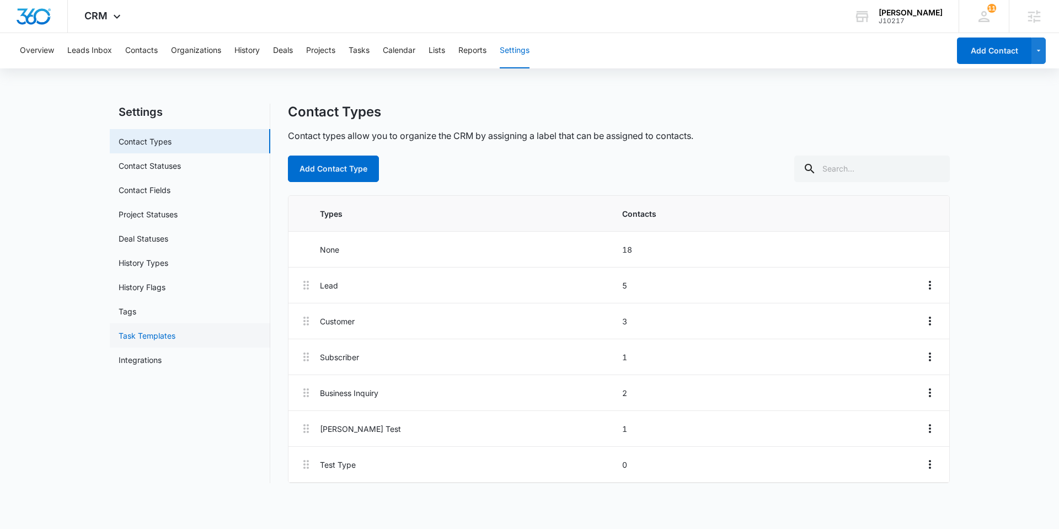
click at [175, 339] on link "Task Templates" at bounding box center [147, 336] width 57 height 12
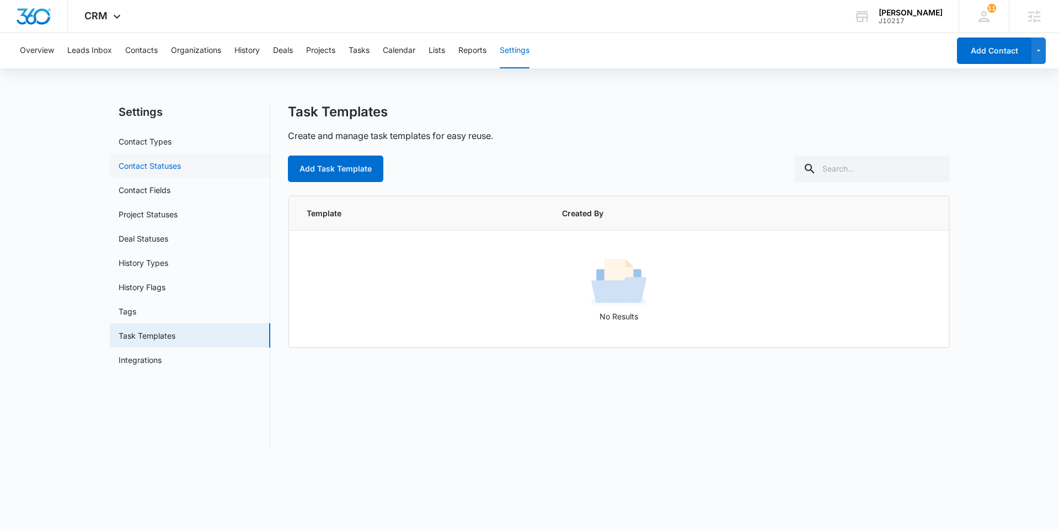
click at [146, 160] on link "Contact Statuses" at bounding box center [150, 166] width 62 height 12
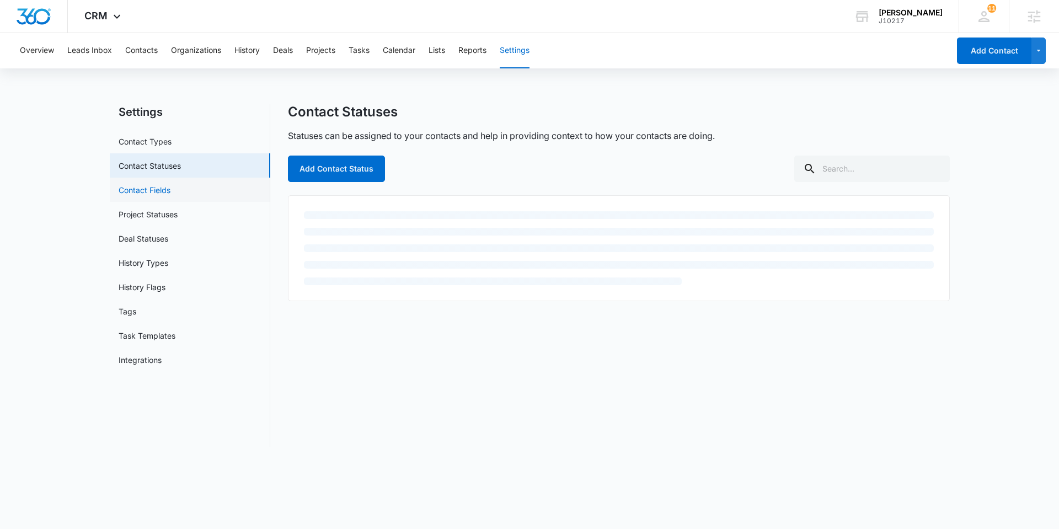
click at [149, 192] on link "Contact Fields" at bounding box center [145, 190] width 52 height 12
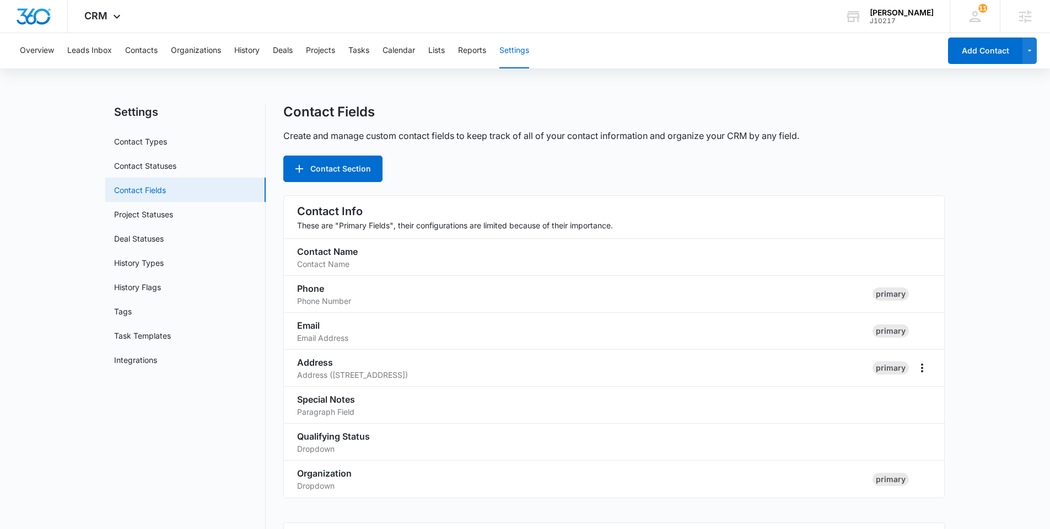
click at [144, 190] on link "Contact Fields" at bounding box center [140, 190] width 52 height 12
